Goal: Task Accomplishment & Management: Manage account settings

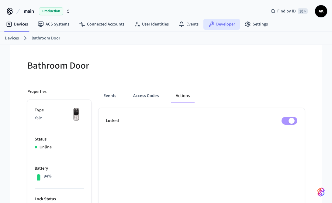
click at [222, 21] on link "Developer" at bounding box center [221, 24] width 36 height 11
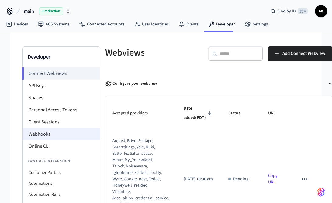
click at [68, 130] on li "Webhooks" at bounding box center [61, 134] width 77 height 12
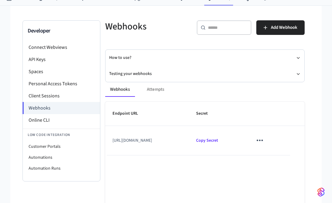
scroll to position [36, 0]
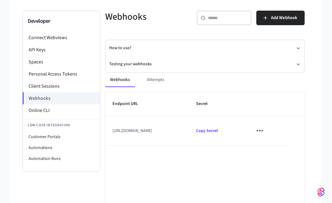
click at [144, 135] on td "[URL][DOMAIN_NAME]" at bounding box center [147, 130] width 84 height 29
click at [150, 80] on div "Webhooks Attempts" at bounding box center [204, 80] width 199 height 15
click at [158, 79] on div "Webhooks Attempts" at bounding box center [204, 80] width 199 height 15
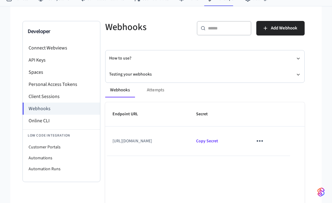
scroll to position [25, 0]
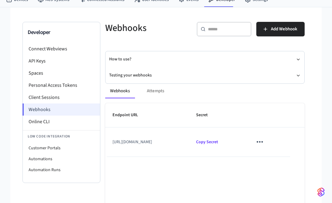
click at [56, 111] on li "Webhooks" at bounding box center [62, 110] width 78 height 12
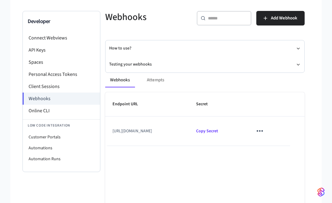
scroll to position [42, 0]
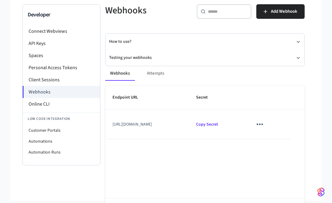
click at [265, 127] on icon "sticky table" at bounding box center [259, 124] width 9 height 9
click at [278, 141] on li "Edit" at bounding box center [289, 143] width 29 height 16
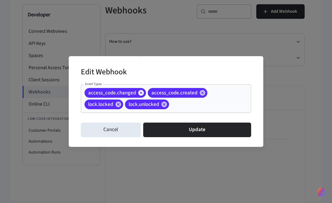
click at [140, 94] on icon at bounding box center [140, 92] width 5 height 5
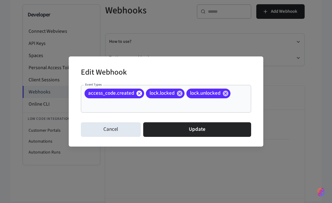
click at [139, 93] on icon at bounding box center [139, 93] width 5 height 5
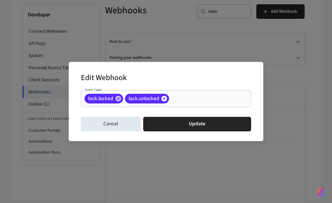
click at [165, 98] on icon at bounding box center [163, 98] width 5 height 5
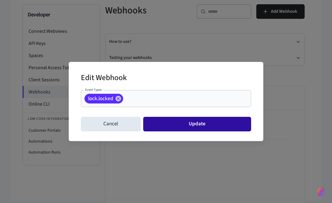
click at [172, 123] on button "Update" at bounding box center [197, 124] width 108 height 15
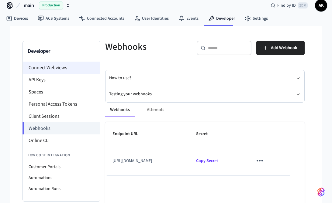
scroll to position [0, 0]
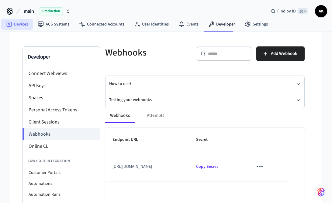
click at [23, 26] on link "Devices" at bounding box center [17, 24] width 32 height 11
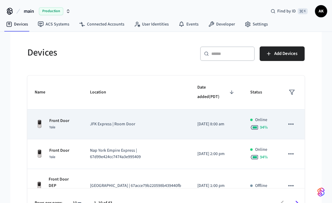
scroll to position [17, 0]
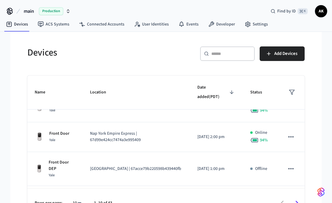
click at [223, 60] on div "​ ​" at bounding box center [227, 54] width 55 height 15
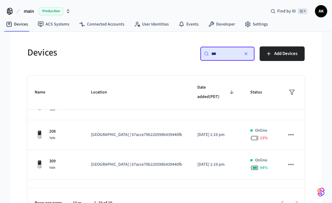
scroll to position [0, 0]
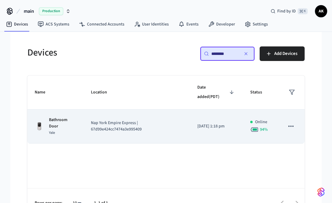
type input "********"
click at [130, 126] on p "Nap York Empire Express | 67d99e424cc7474a3e995409" at bounding box center [137, 126] width 92 height 13
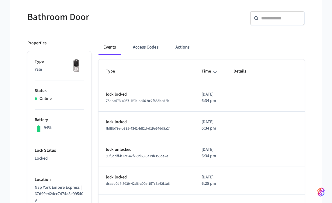
scroll to position [49, 0]
click at [176, 50] on button "Actions" at bounding box center [183, 47] width 24 height 15
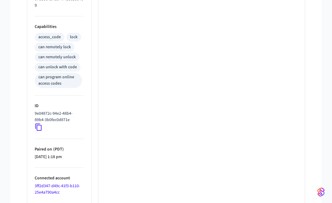
scroll to position [0, 0]
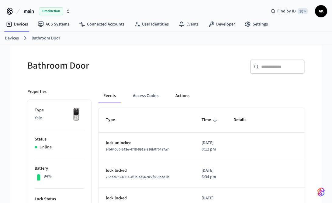
click at [179, 95] on button "Actions" at bounding box center [183, 96] width 24 height 15
